Goal: Information Seeking & Learning: Learn about a topic

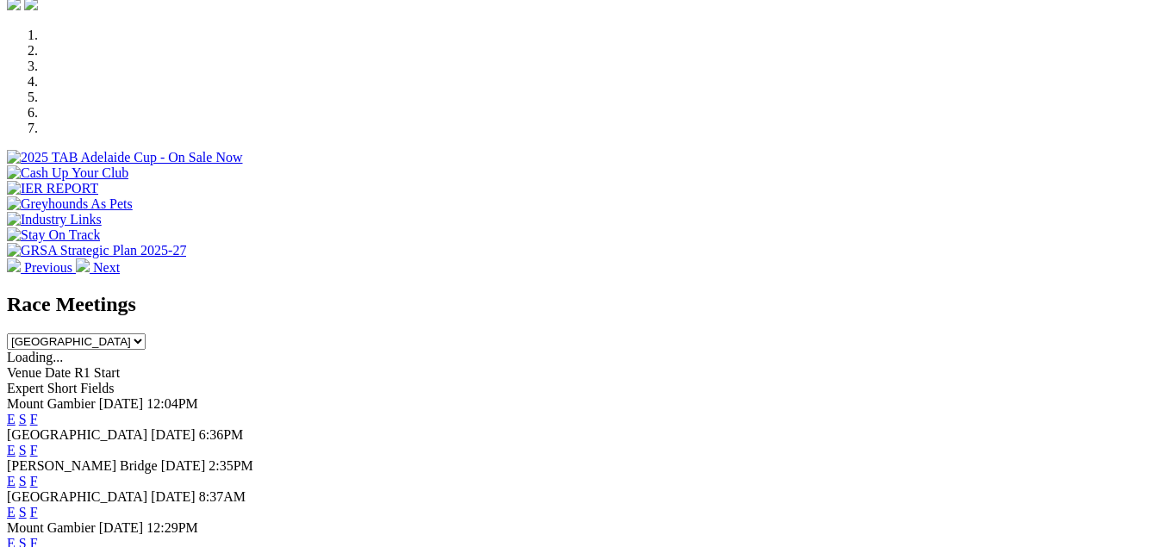
scroll to position [517, 0]
click at [146, 334] on select "[GEOGRAPHIC_DATA] [GEOGRAPHIC_DATA] [GEOGRAPHIC_DATA] [GEOGRAPHIC_DATA] [GEOGRA…" at bounding box center [76, 342] width 139 height 16
select select "QLD"
click at [146, 334] on select "[GEOGRAPHIC_DATA] [GEOGRAPHIC_DATA] [GEOGRAPHIC_DATA] [GEOGRAPHIC_DATA] [GEOGRA…" at bounding box center [76, 342] width 139 height 16
click at [38, 474] on link "F" at bounding box center [34, 481] width 8 height 15
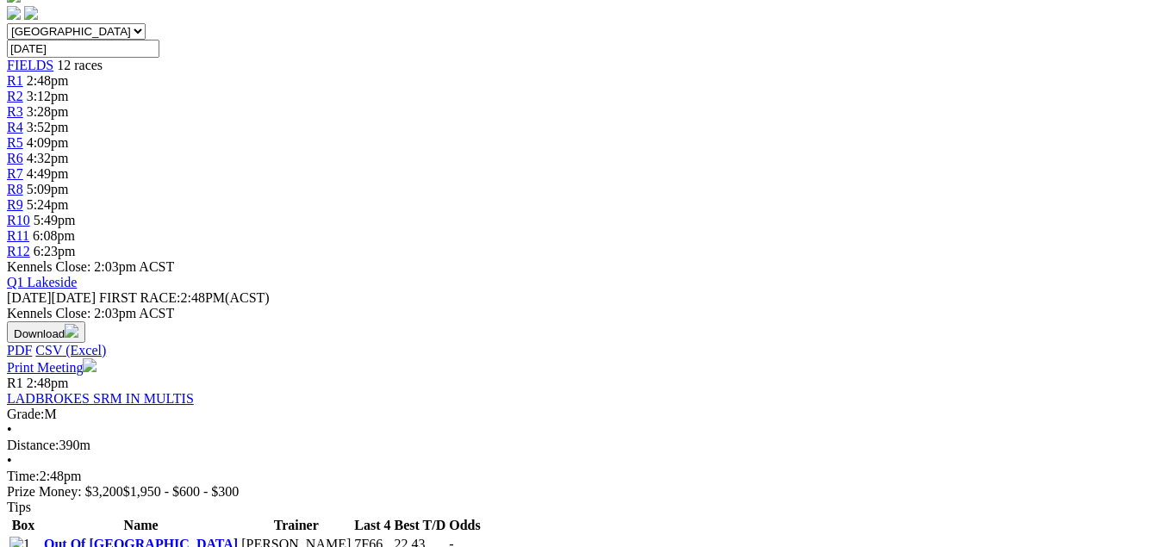
scroll to position [172, 0]
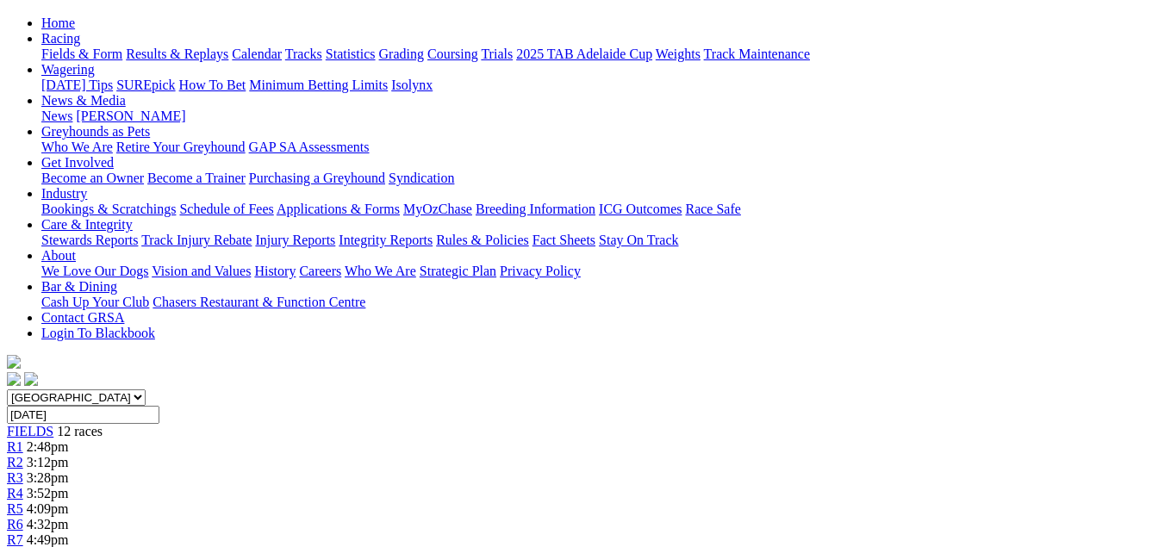
click at [146, 390] on select "[GEOGRAPHIC_DATA] [GEOGRAPHIC_DATA] [GEOGRAPHIC_DATA] [GEOGRAPHIC_DATA] [GEOGRA…" at bounding box center [76, 398] width 139 height 16
select select "WA"
click at [38, 390] on select "South Australia New South Wales Northern Territory Queensland Tasmania Victoria…" at bounding box center [76, 398] width 139 height 16
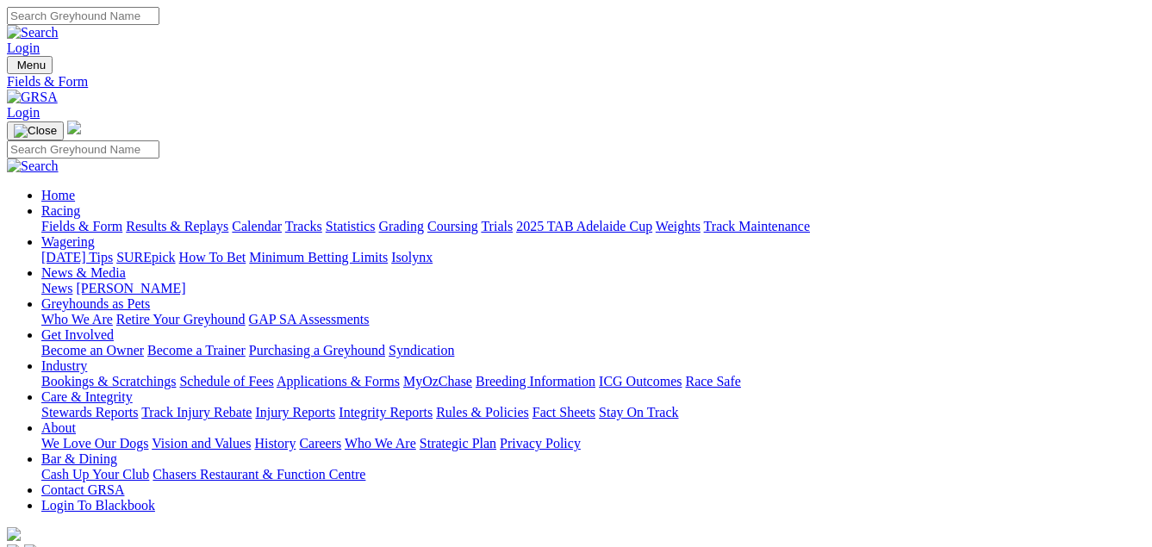
select select "NSW"
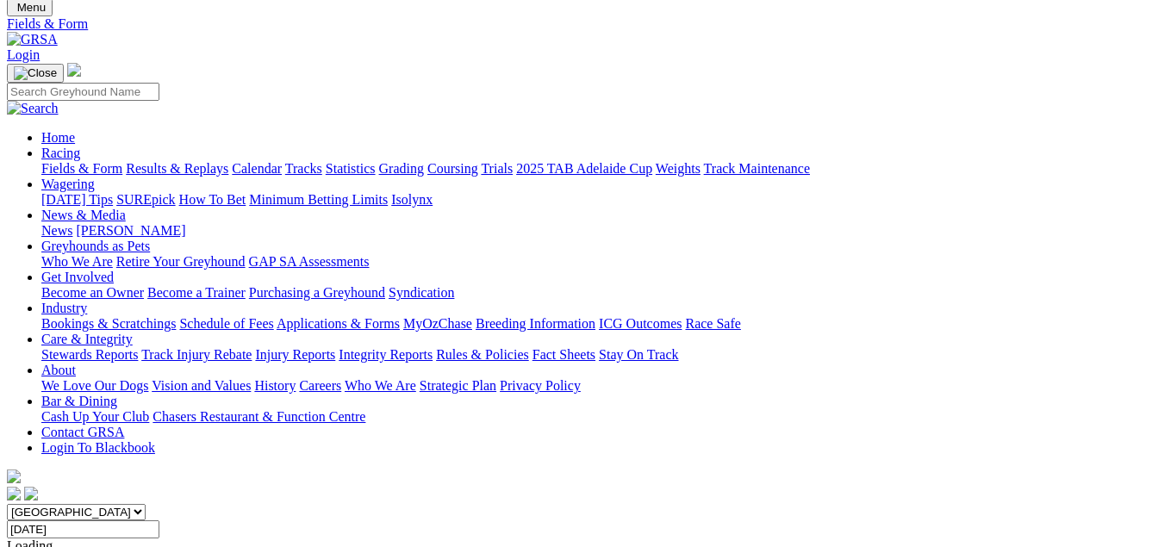
scroll to position [86, 0]
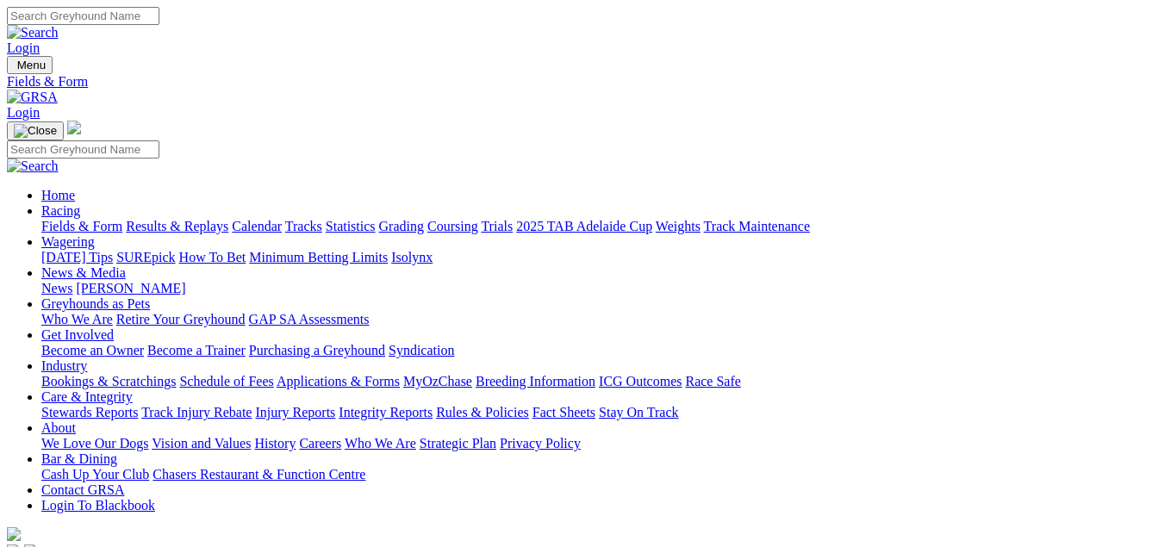
scroll to position [41, 0]
